Goal: Transaction & Acquisition: Download file/media

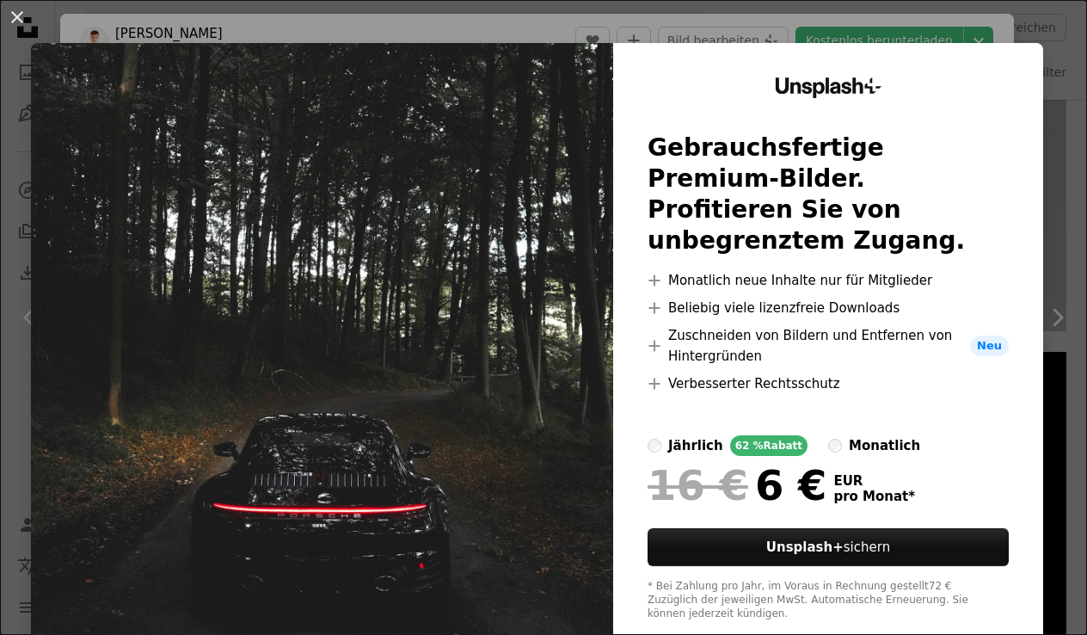
scroll to position [1248, 0]
click at [9, 26] on button "An X shape" at bounding box center [17, 17] width 21 height 21
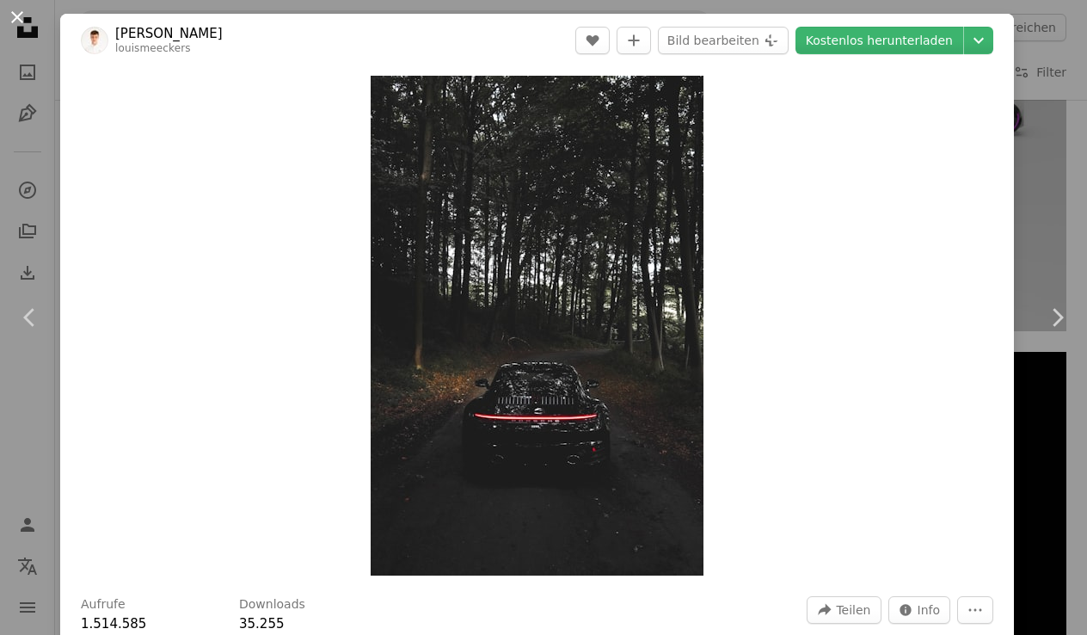
click at [16, 13] on button "An X shape" at bounding box center [17, 17] width 21 height 21
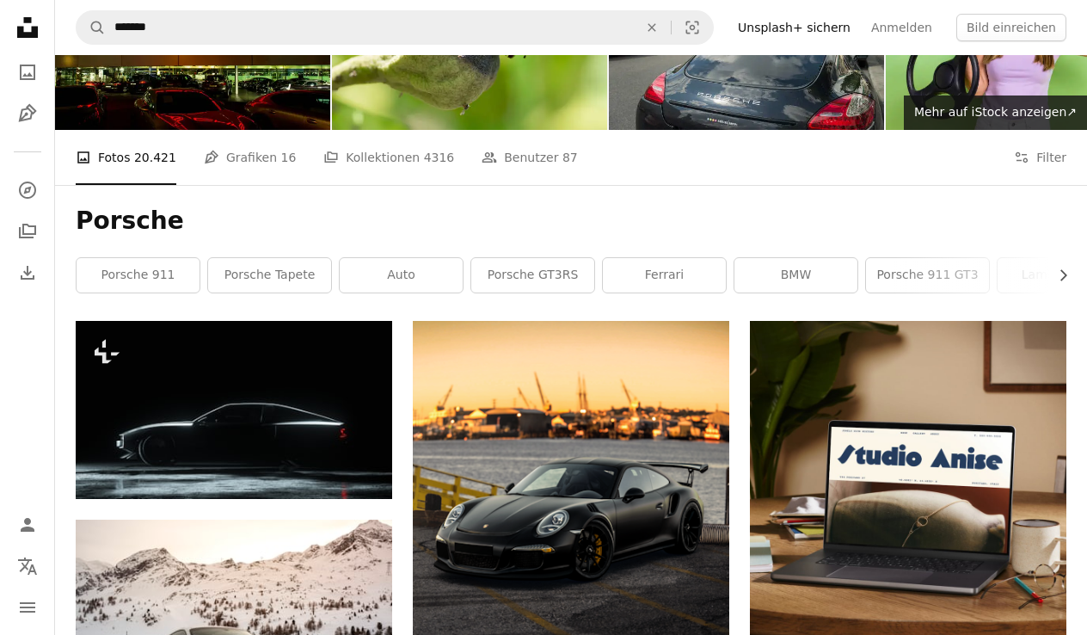
scroll to position [116, 0]
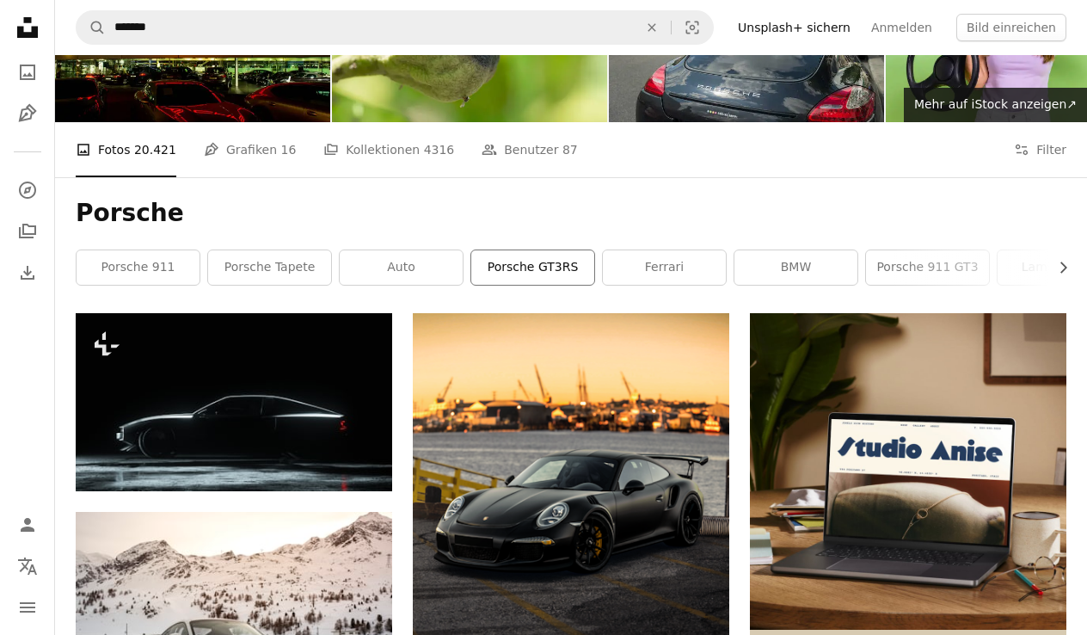
click at [513, 267] on link "Porsche GT3RS" at bounding box center [532, 267] width 123 height 34
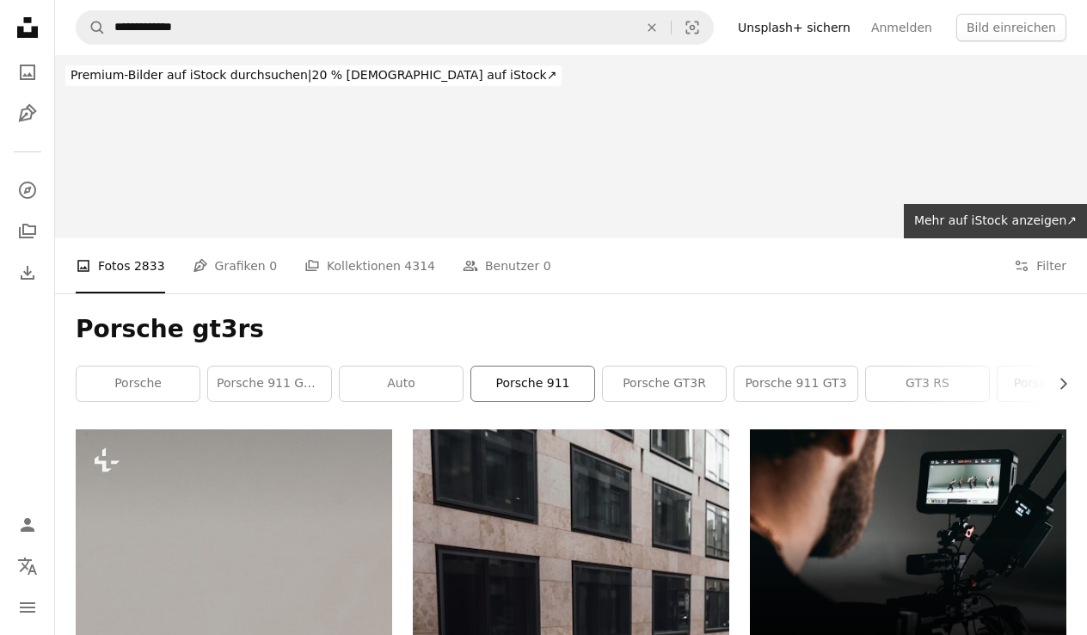
click at [538, 385] on link "Porsche 911" at bounding box center [532, 383] width 123 height 34
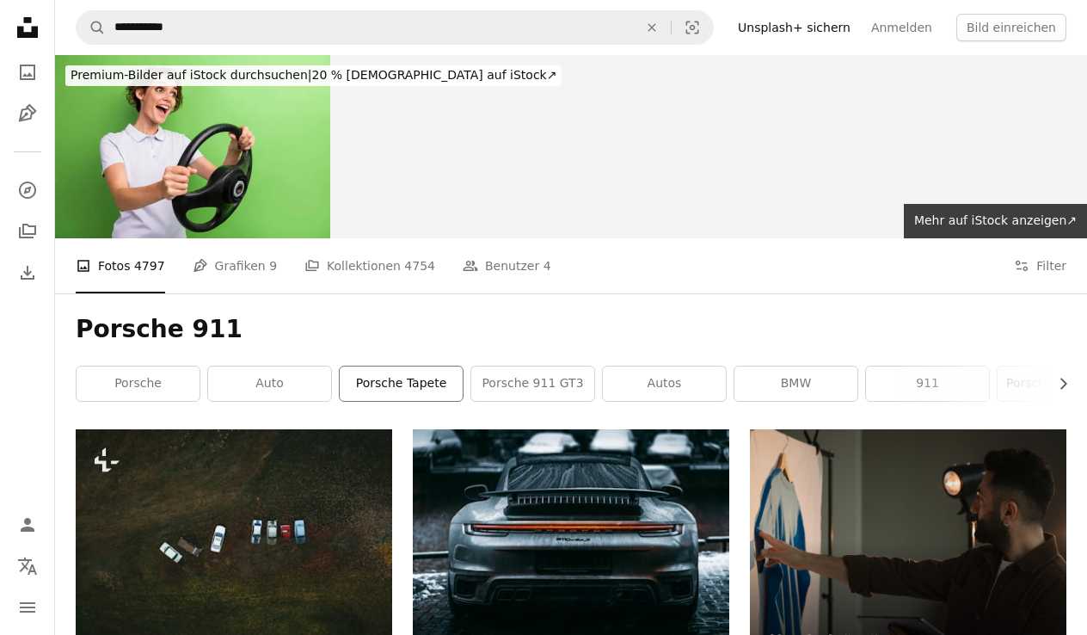
click at [437, 392] on link "Porsche Tapete" at bounding box center [401, 383] width 123 height 34
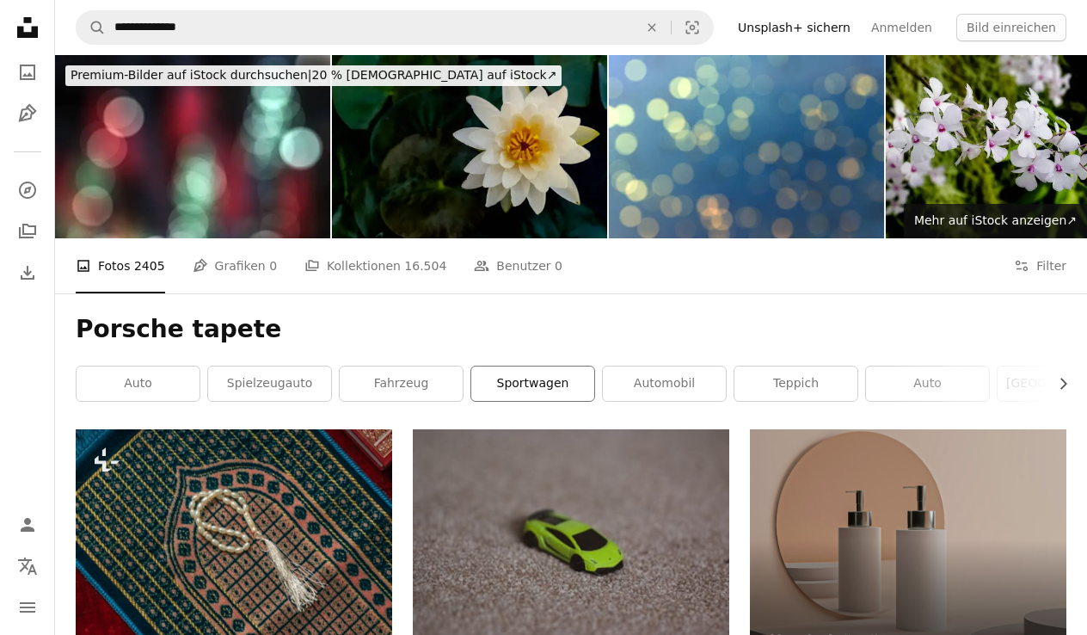
click at [543, 384] on link "Sportwagen" at bounding box center [532, 383] width 123 height 34
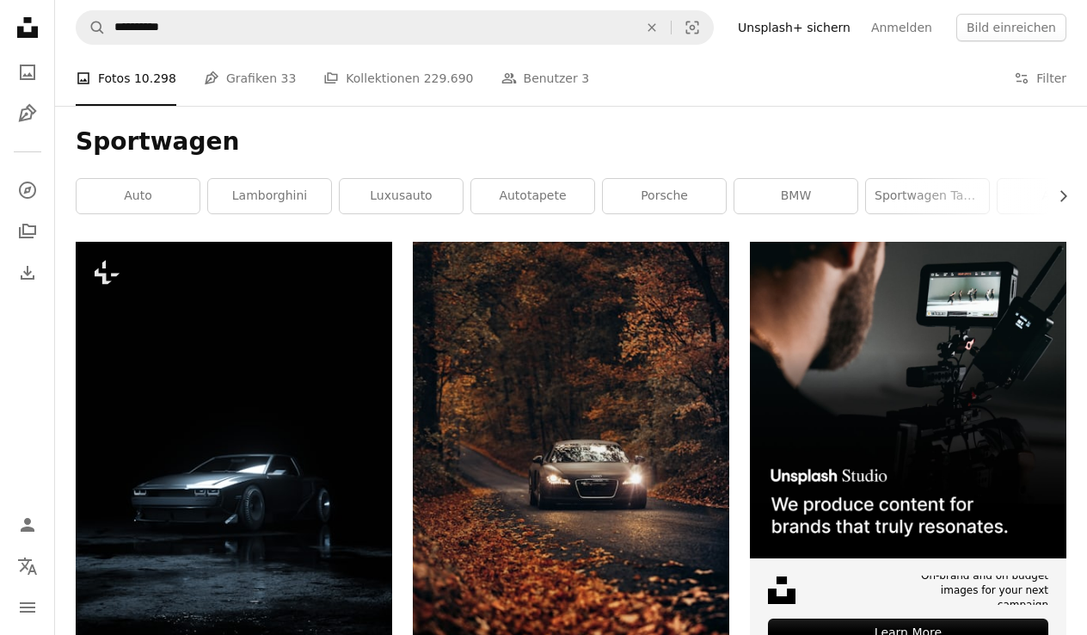
scroll to position [183, 0]
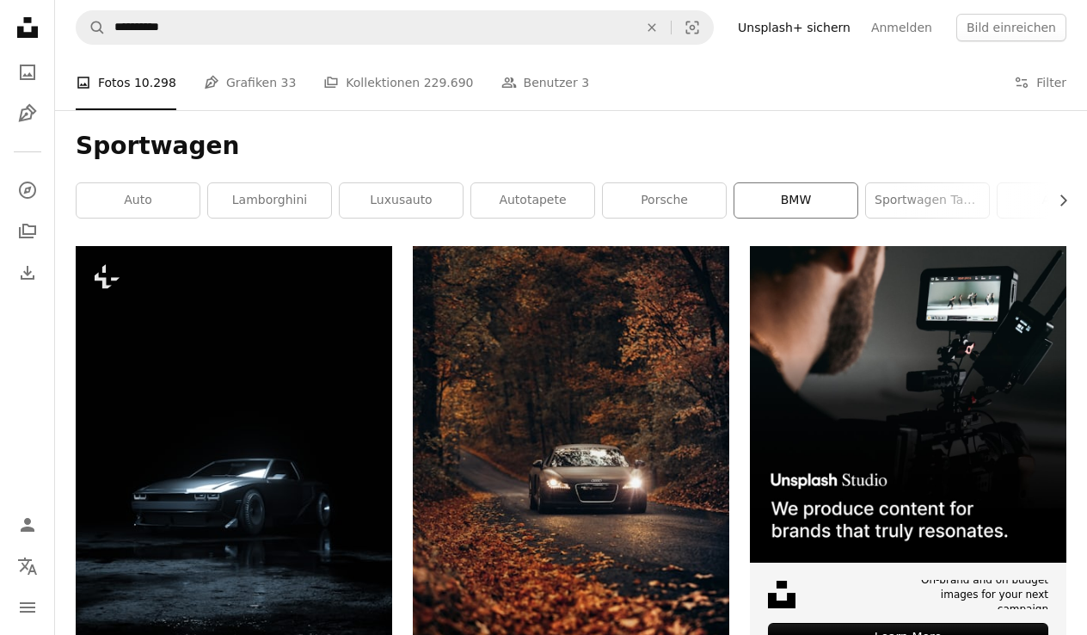
click at [830, 212] on link "BMW" at bounding box center [795, 200] width 123 height 34
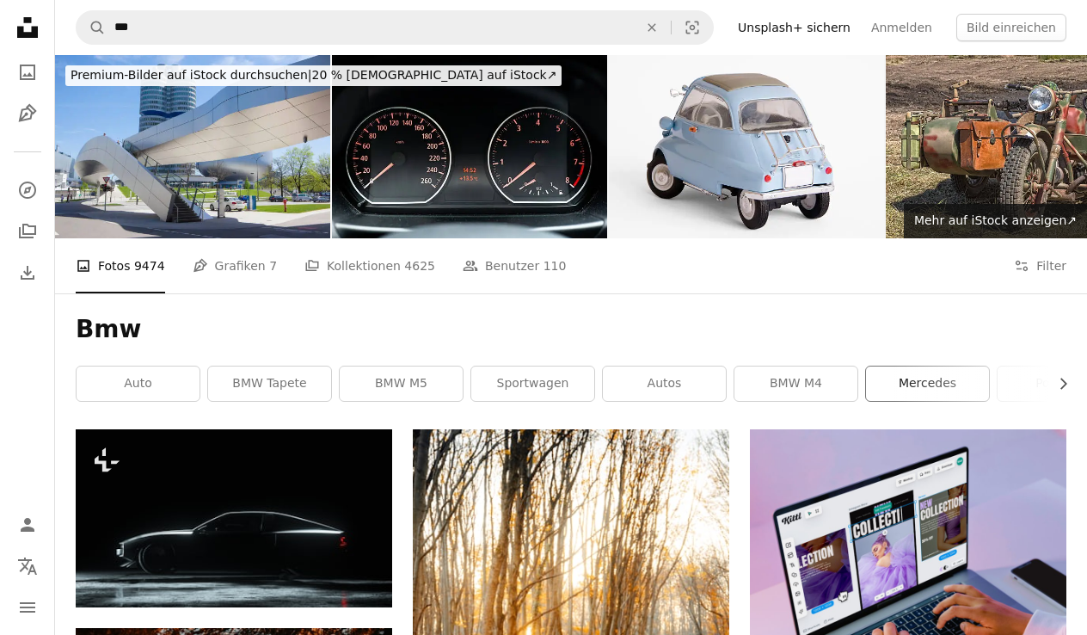
click at [925, 390] on link "Mercedes" at bounding box center [927, 383] width 123 height 34
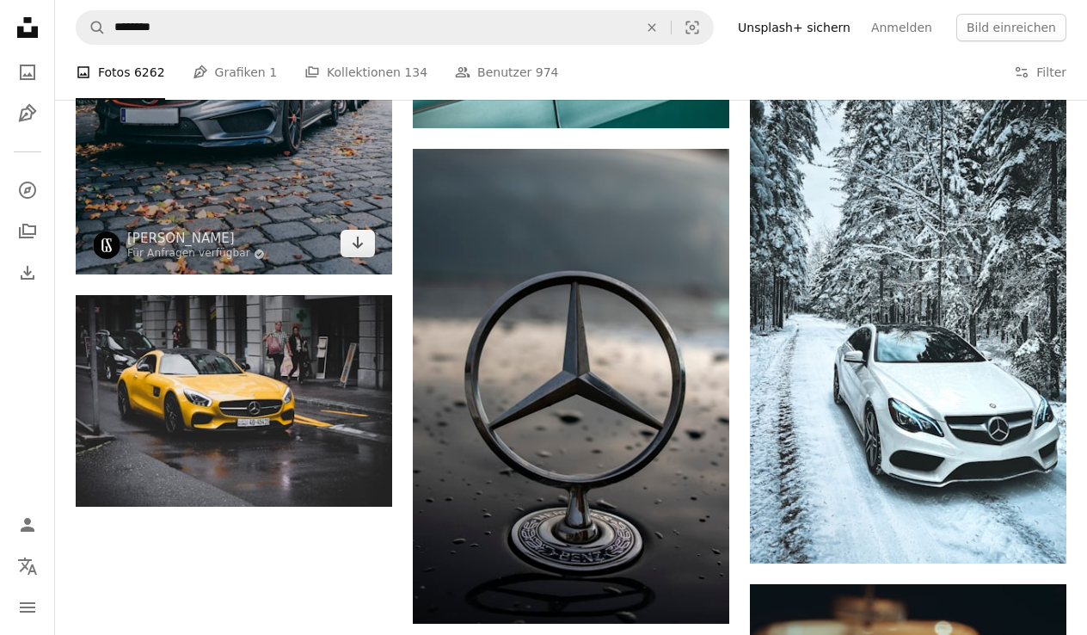
scroll to position [2143, 0]
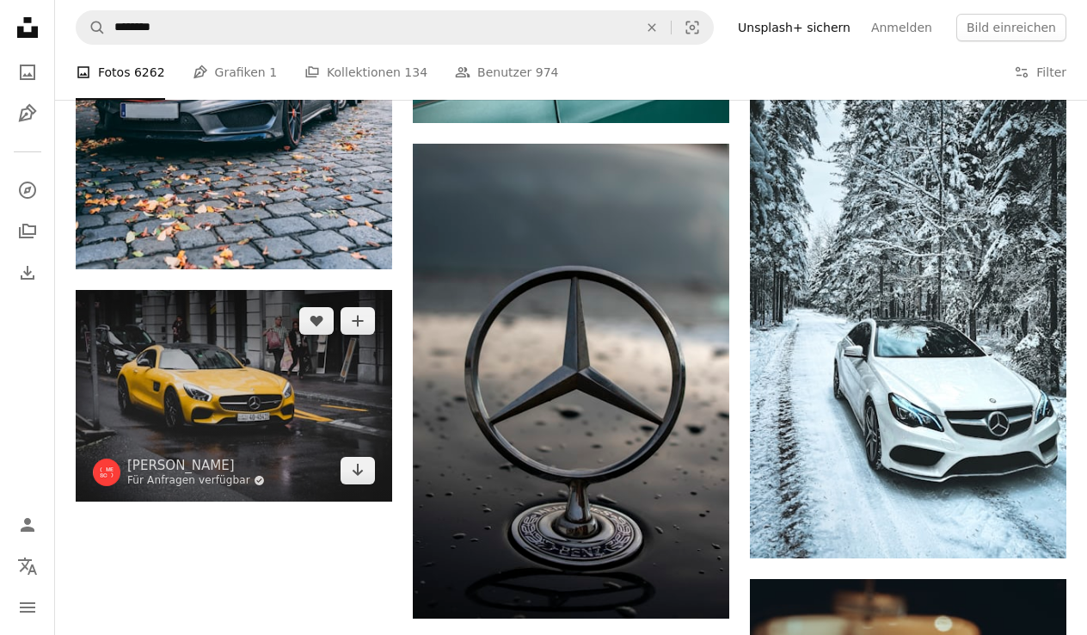
click at [254, 482] on icon "A checkmark inside of a circle" at bounding box center [259, 480] width 11 height 11
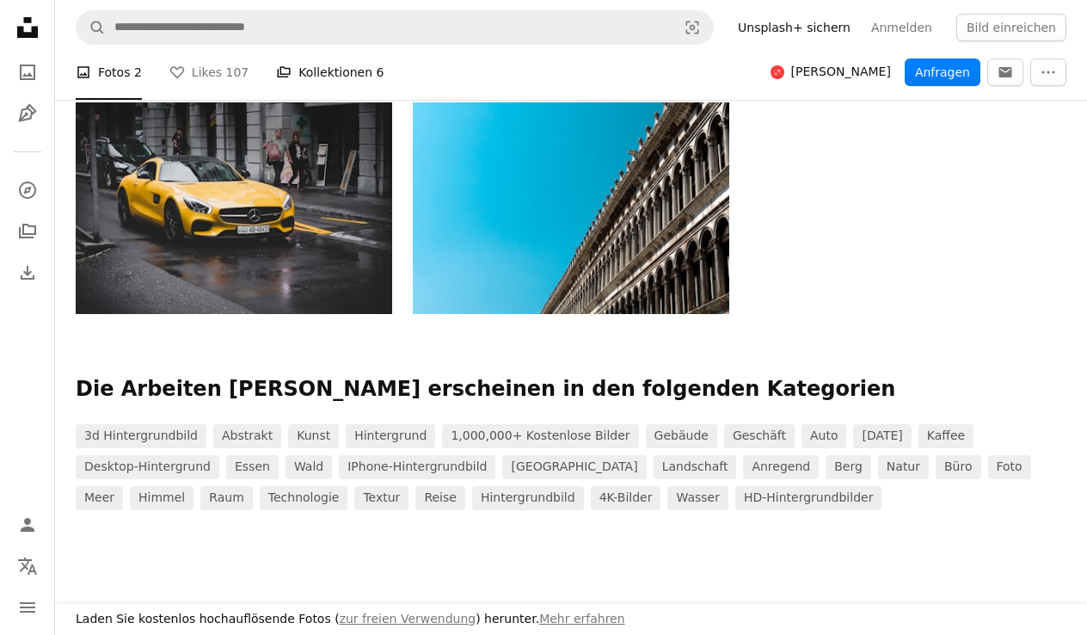
scroll to position [405, 0]
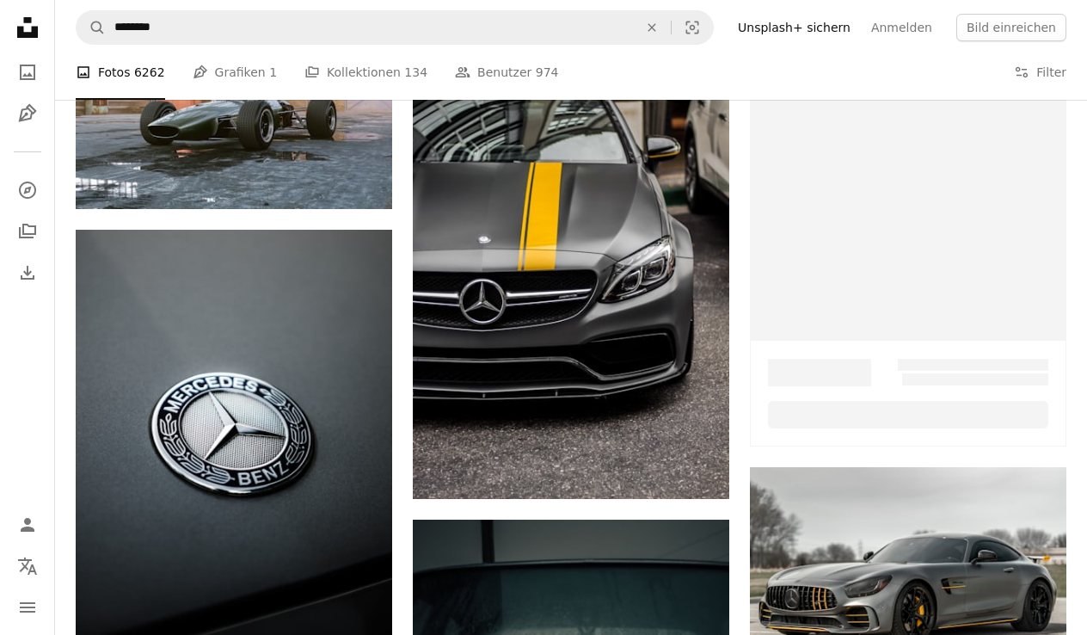
scroll to position [2143, 0]
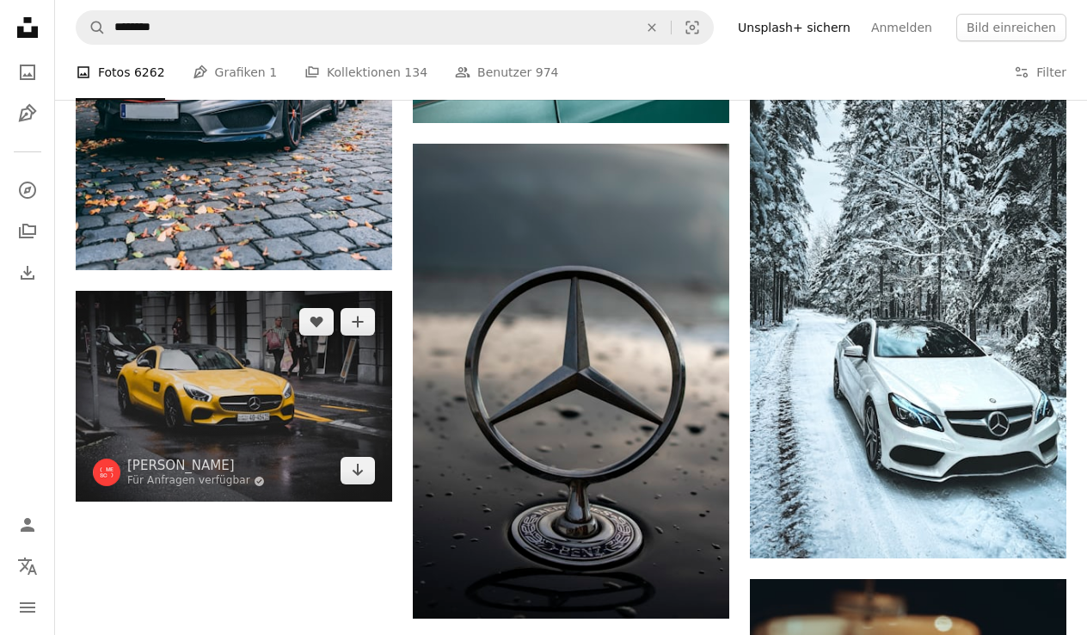
click at [173, 359] on img at bounding box center [234, 397] width 316 height 212
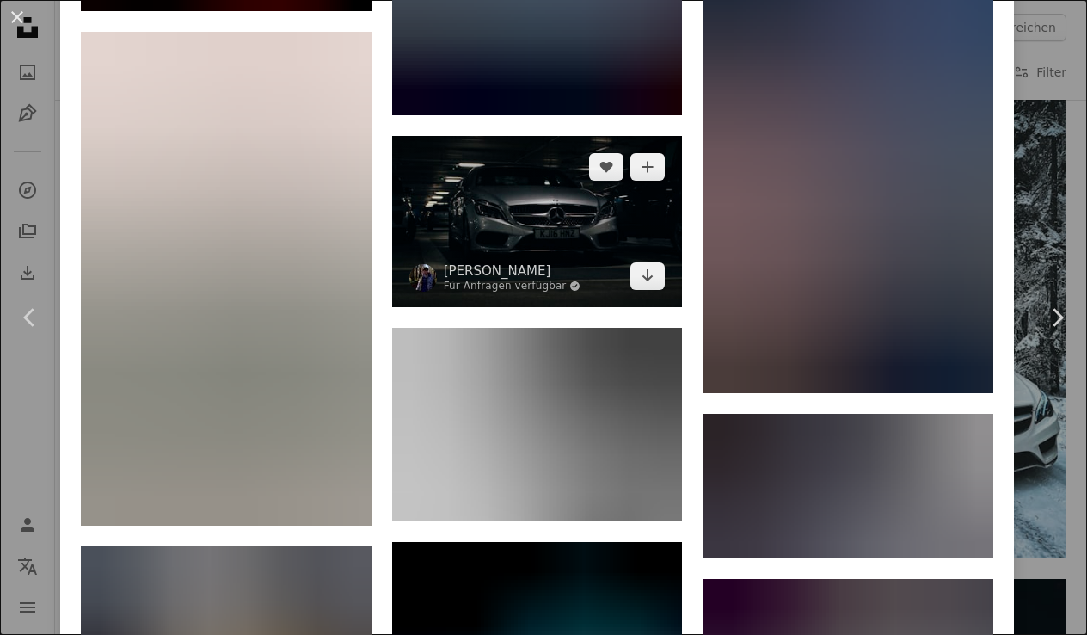
scroll to position [4223, 0]
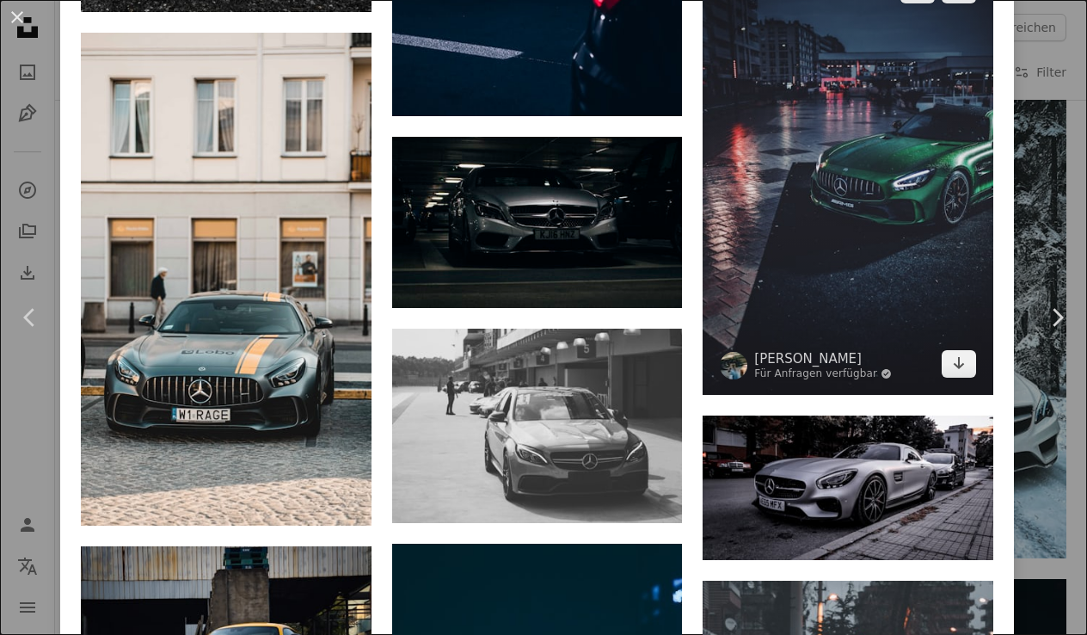
click at [795, 250] on img at bounding box center [848, 176] width 291 height 435
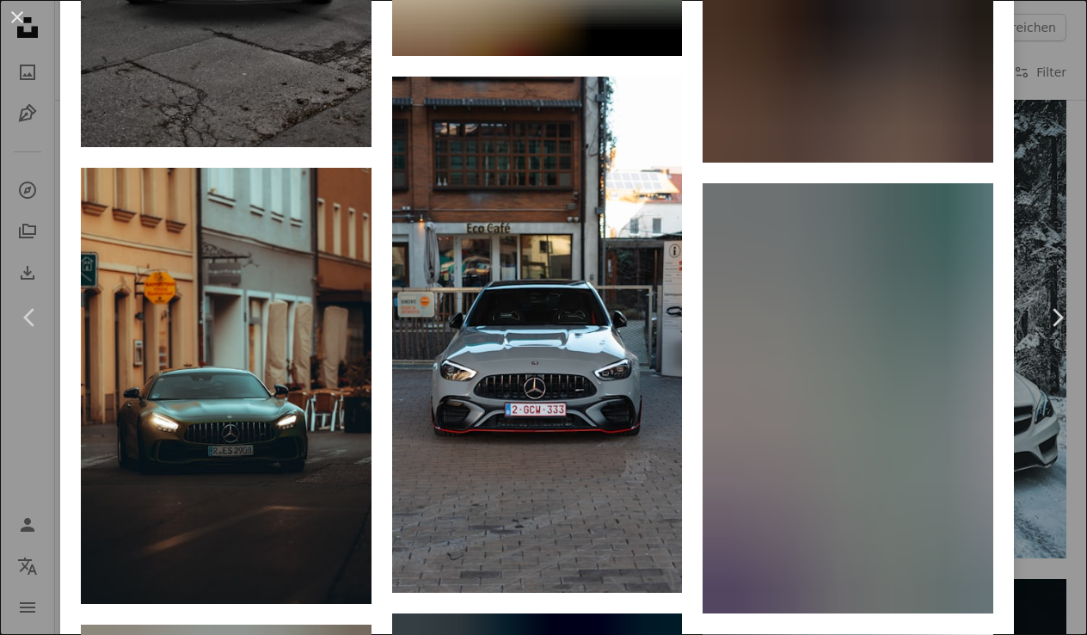
scroll to position [6029, 0]
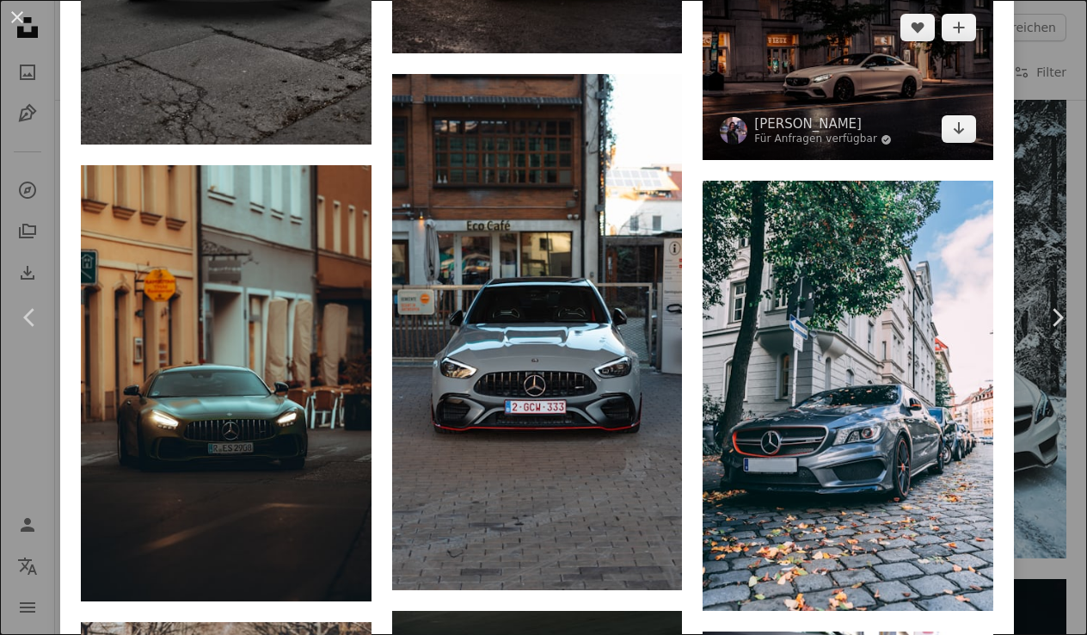
click at [825, 101] on img at bounding box center [848, 78] width 291 height 163
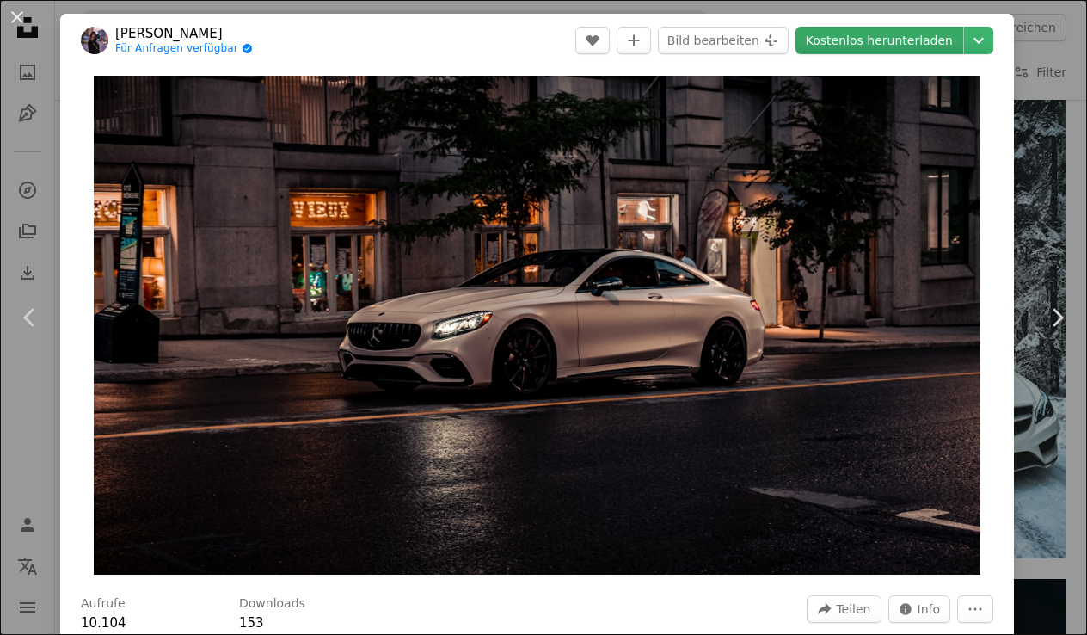
click at [844, 38] on link "Kostenlos herunterladen" at bounding box center [879, 41] width 168 height 28
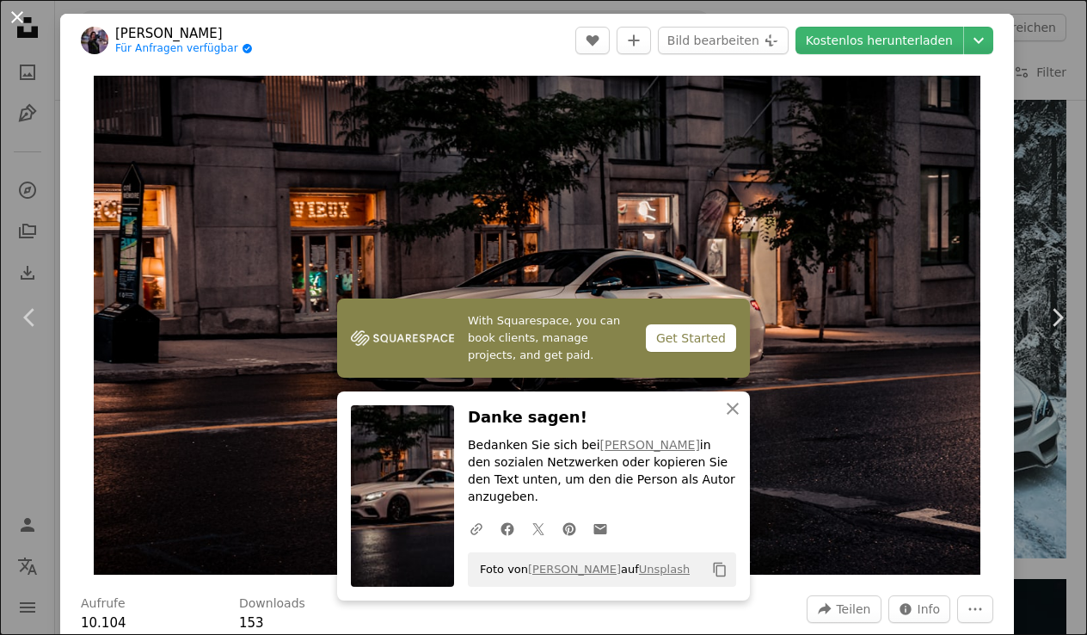
click at [17, 16] on button "An X shape" at bounding box center [17, 17] width 21 height 21
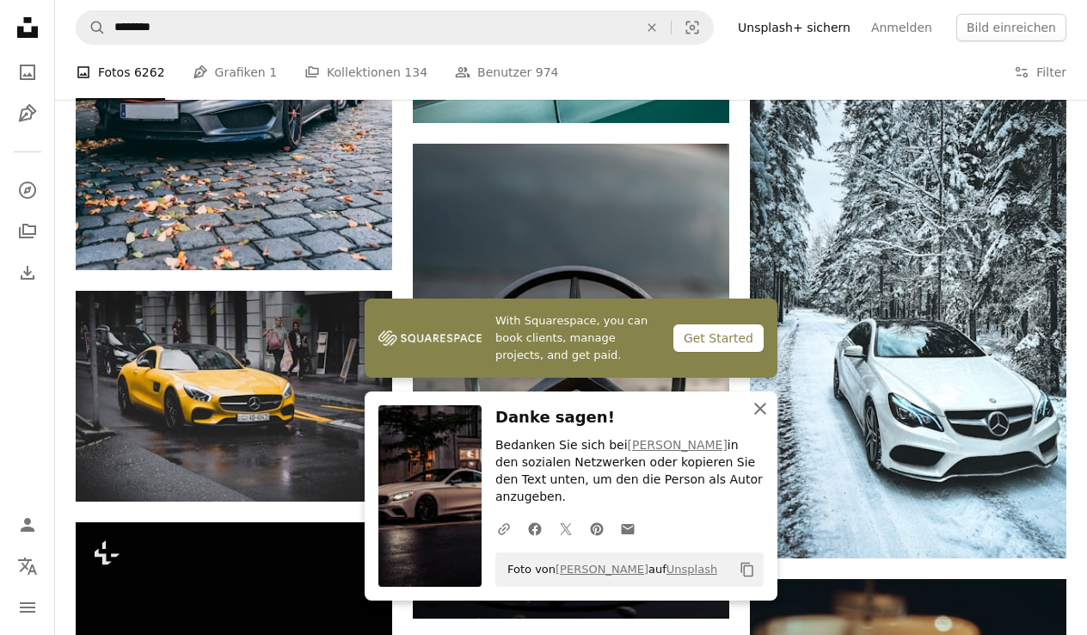
click at [760, 419] on icon "An X shape" at bounding box center [760, 408] width 21 height 21
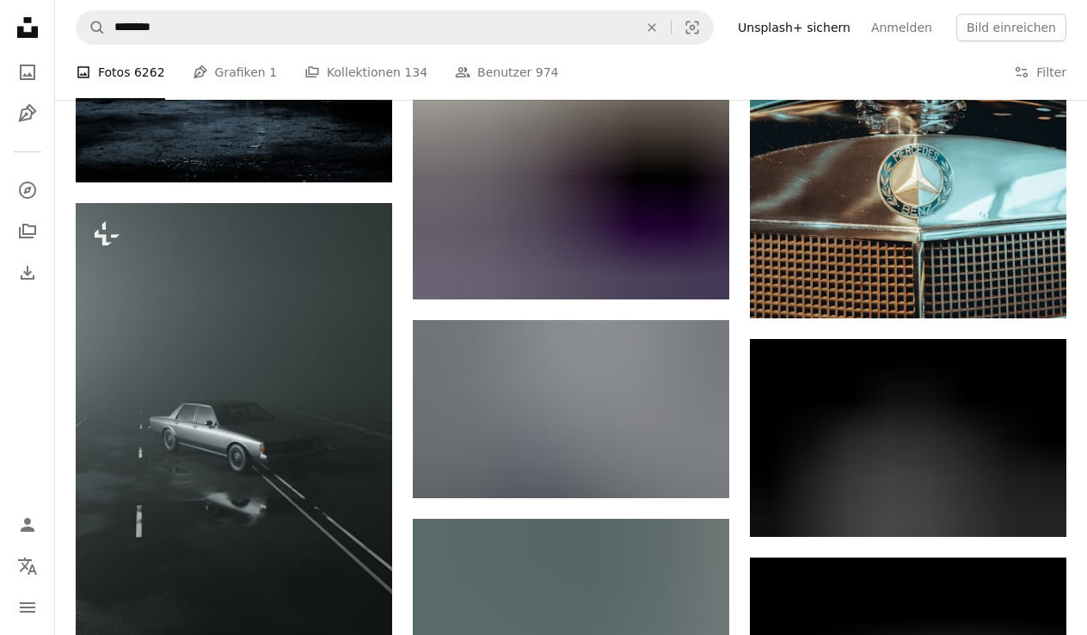
scroll to position [2875, 0]
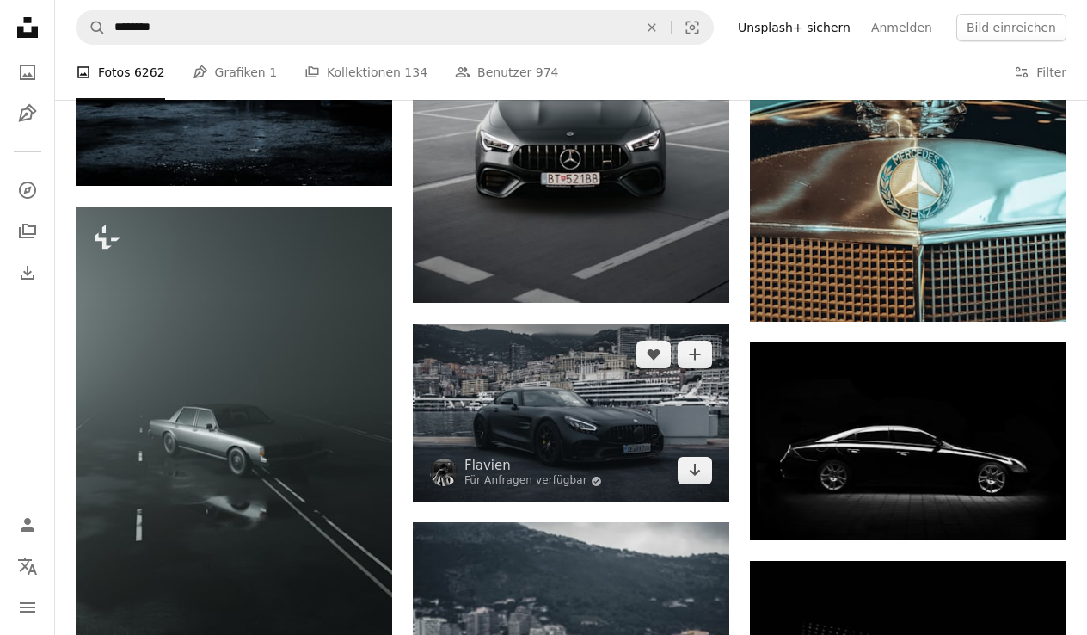
click at [628, 427] on img at bounding box center [571, 412] width 316 height 178
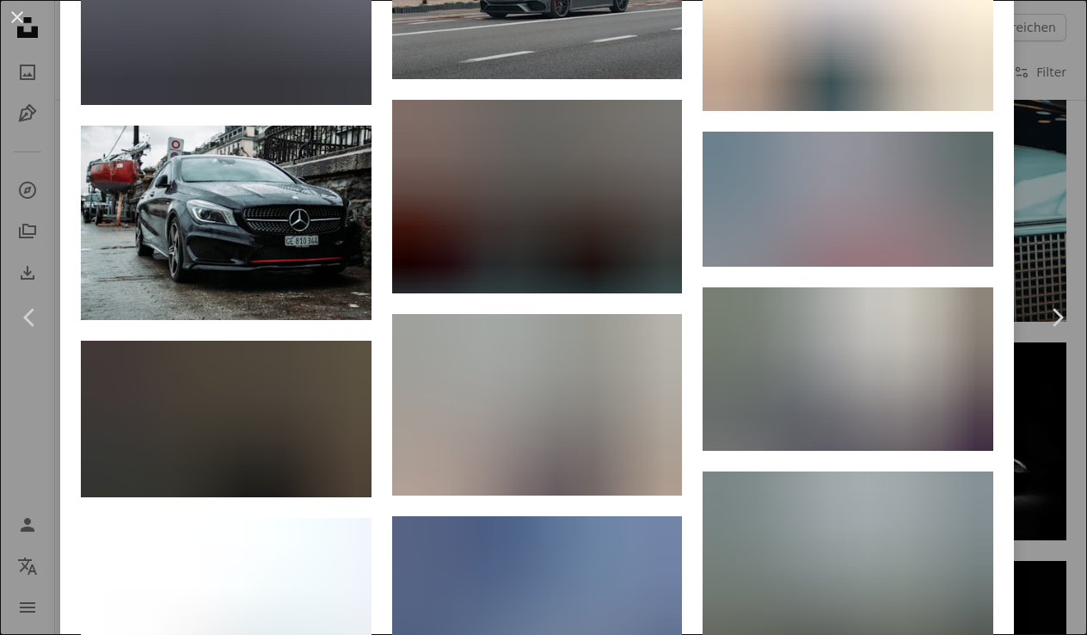
scroll to position [9615, 0]
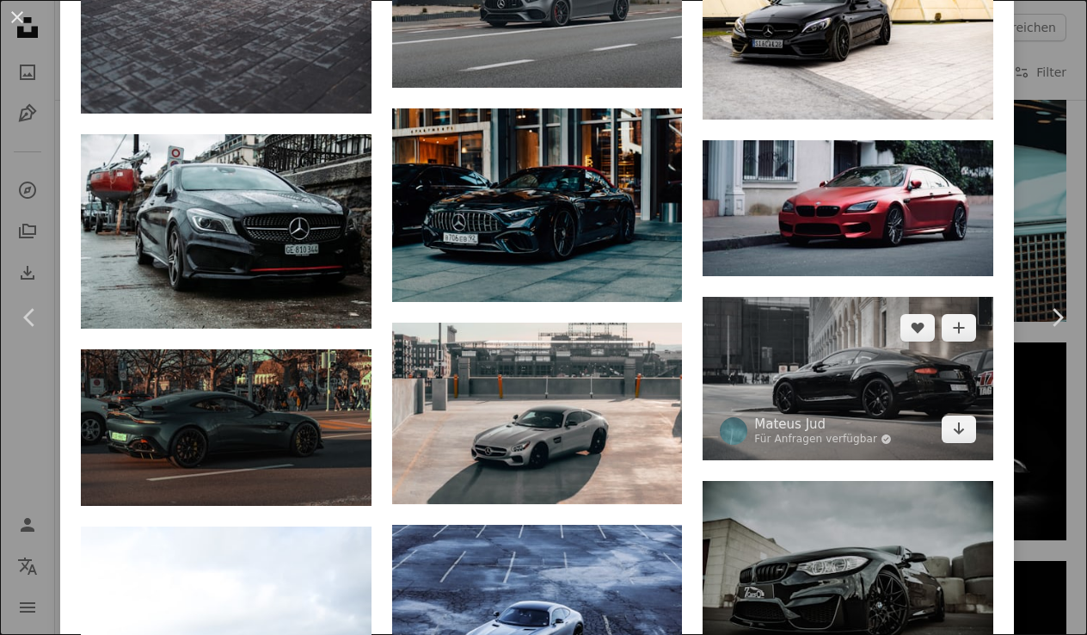
click at [776, 405] on img at bounding box center [848, 378] width 291 height 163
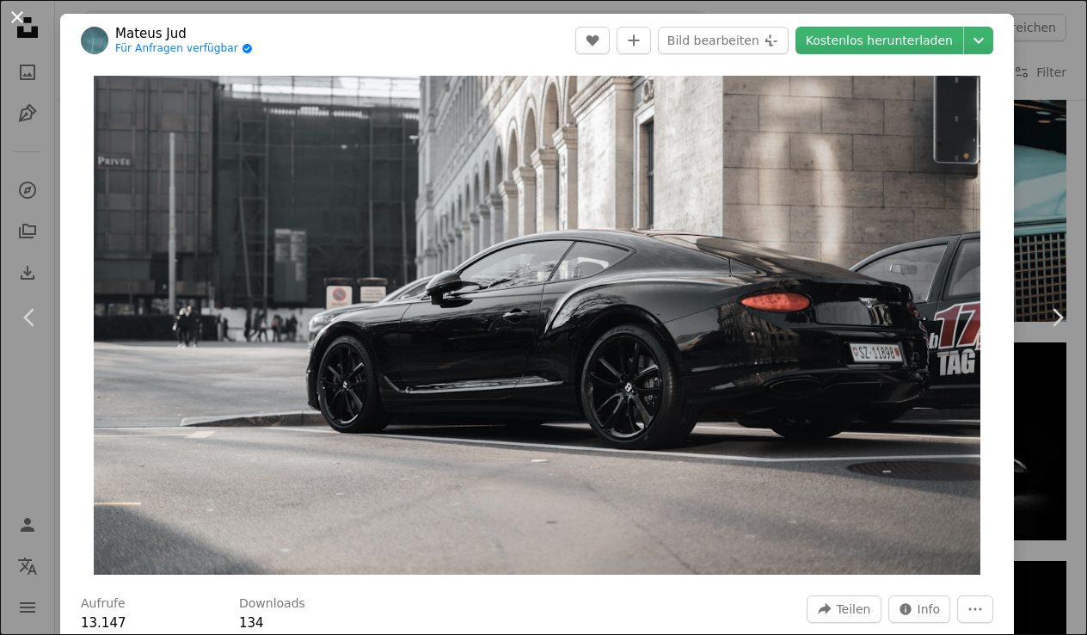
click at [15, 17] on button "An X shape" at bounding box center [17, 17] width 21 height 21
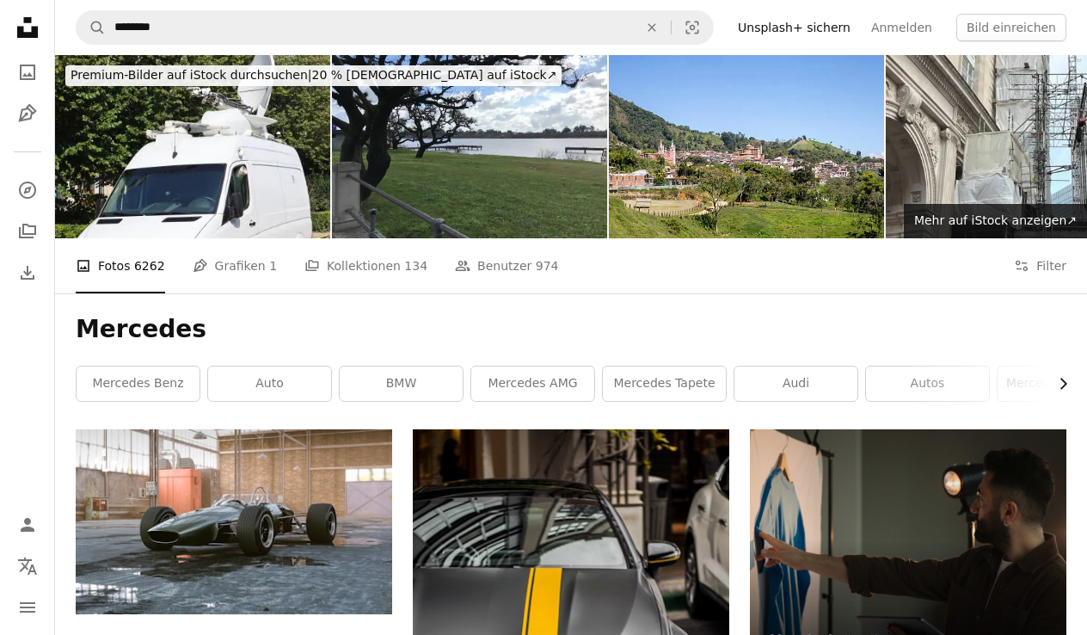
click at [1067, 383] on icon "Chevron right" at bounding box center [1062, 383] width 17 height 17
click at [781, 385] on link "G-Wagen" at bounding box center [806, 383] width 123 height 34
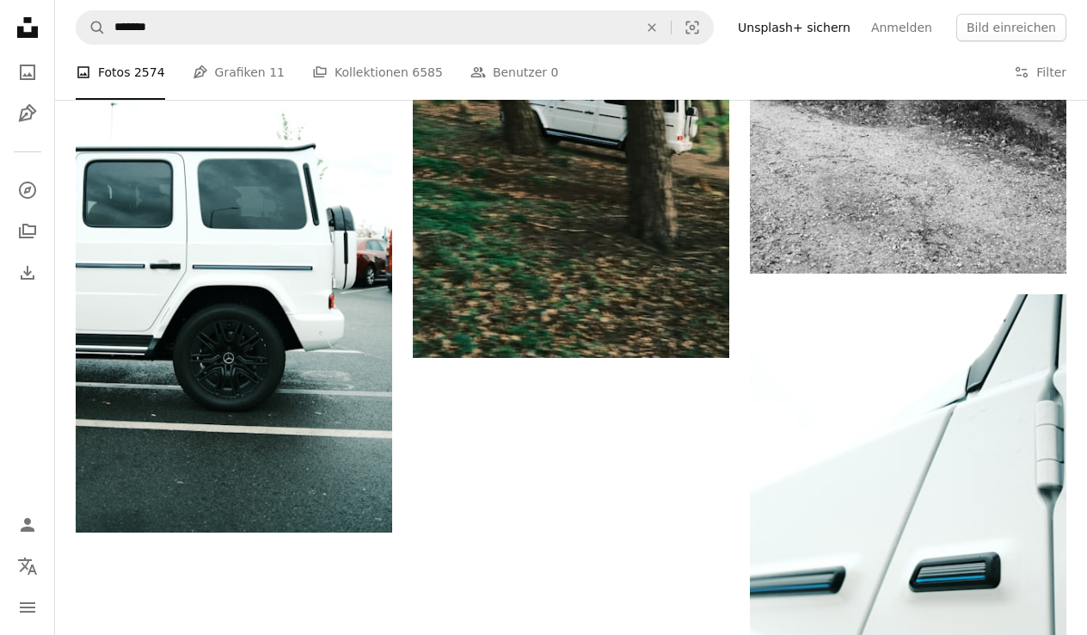
scroll to position [2911, 0]
